Goal: Book appointment/travel/reservation

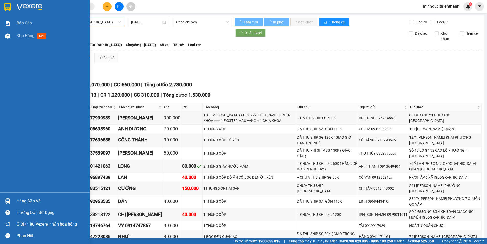
type input "[DATE]"
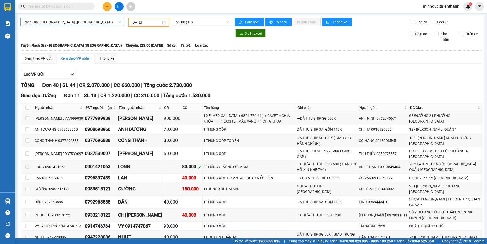
click at [72, 22] on span "Rạch Giá - [GEOGRAPHIC_DATA] ([GEOGRAPHIC_DATA])" at bounding box center [73, 22] width 98 height 8
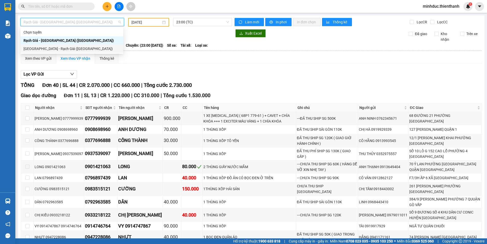
click at [47, 49] on div "[GEOGRAPHIC_DATA] - Rạch Giá ([GEOGRAPHIC_DATA])" at bounding box center [72, 49] width 97 height 6
type input "[DATE]"
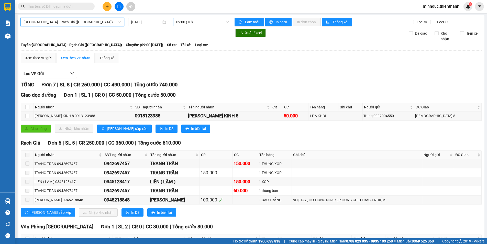
click at [192, 22] on span "09:00 (TC)" at bounding box center [202, 22] width 53 height 8
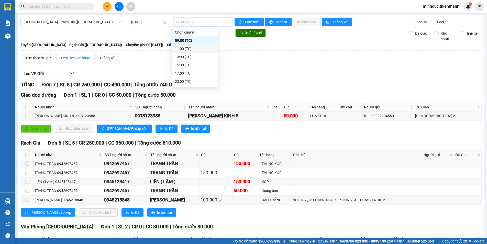
click at [184, 47] on div "11:00 (TC)" at bounding box center [195, 49] width 40 height 6
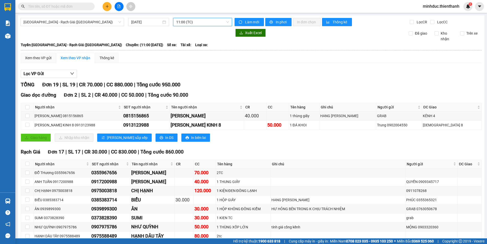
click at [192, 22] on span "11:00 (TC)" at bounding box center [202, 22] width 53 height 8
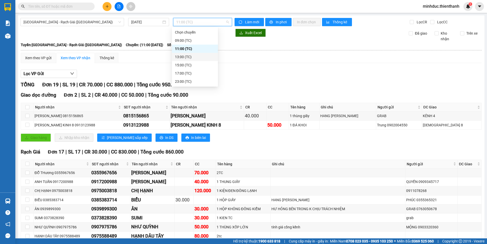
click at [188, 60] on div "13:00 (TC)" at bounding box center [195, 57] width 46 height 8
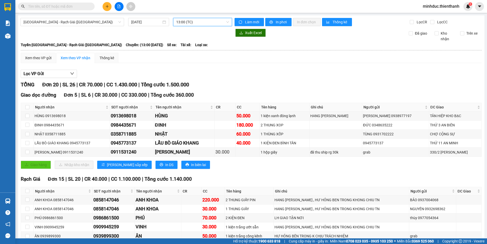
click at [202, 24] on span "13:00 (TC)" at bounding box center [202, 22] width 53 height 8
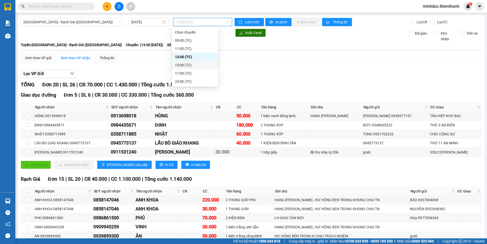
click at [184, 64] on div "15:00 (TC)" at bounding box center [195, 65] width 40 height 6
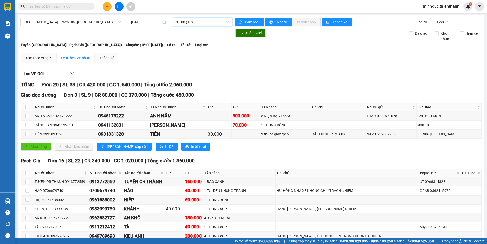
click at [196, 22] on span "15:00 (TC)" at bounding box center [202, 22] width 53 height 8
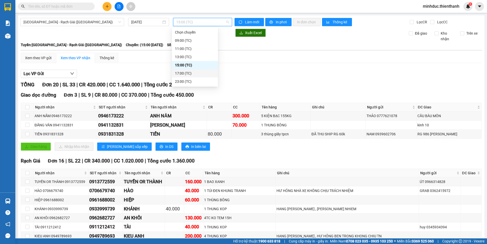
click at [181, 73] on div "17:00 (TC)" at bounding box center [195, 73] width 40 height 6
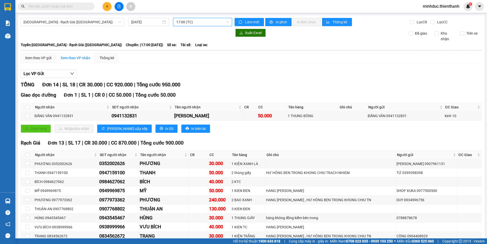
click at [201, 21] on span "17:00 (TC)" at bounding box center [202, 22] width 53 height 8
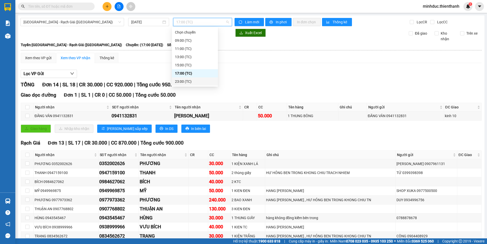
click at [182, 81] on div "23:00 (TC)" at bounding box center [195, 82] width 40 height 6
